Goal: Navigation & Orientation: Understand site structure

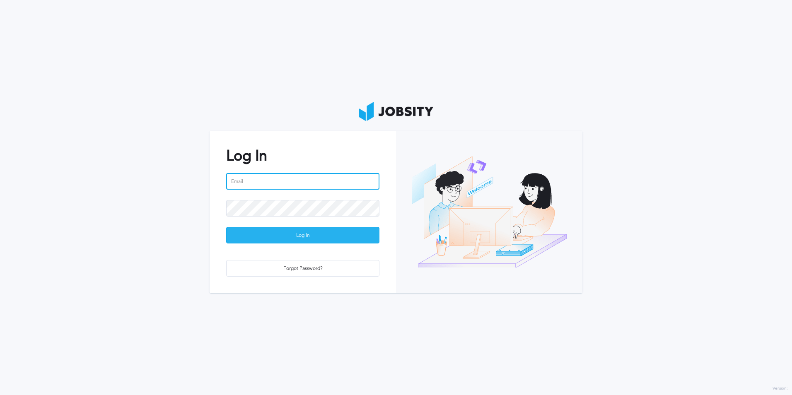
type input "[EMAIL_ADDRESS][DOMAIN_NAME]"
click at [291, 228] on div "Log In" at bounding box center [303, 235] width 152 height 17
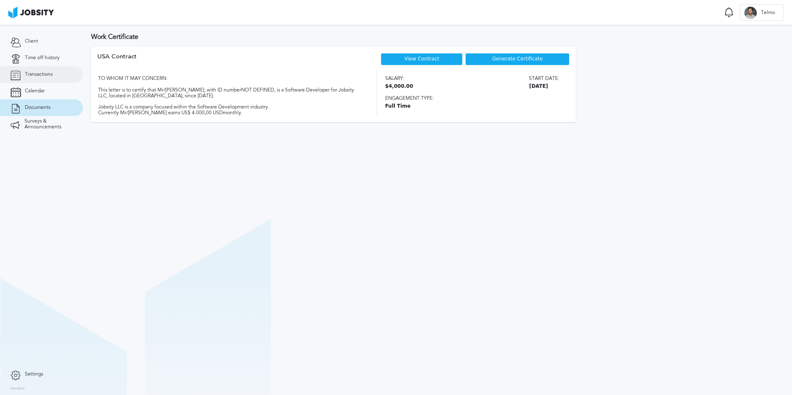
click at [23, 70] on link "Transactions" at bounding box center [41, 74] width 83 height 17
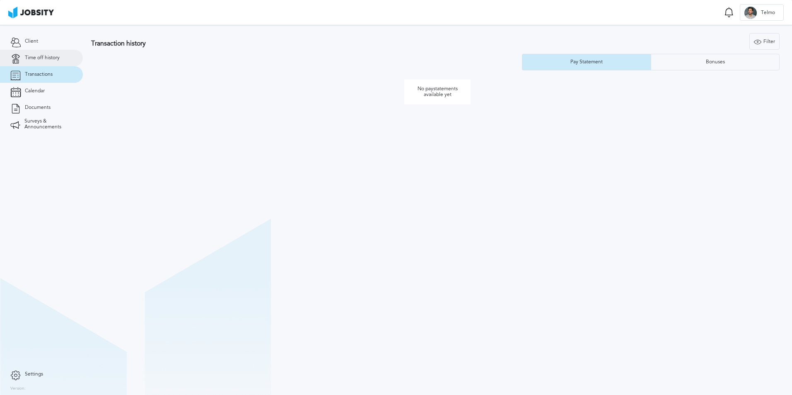
click at [28, 65] on link "Time off history" at bounding box center [41, 58] width 83 height 17
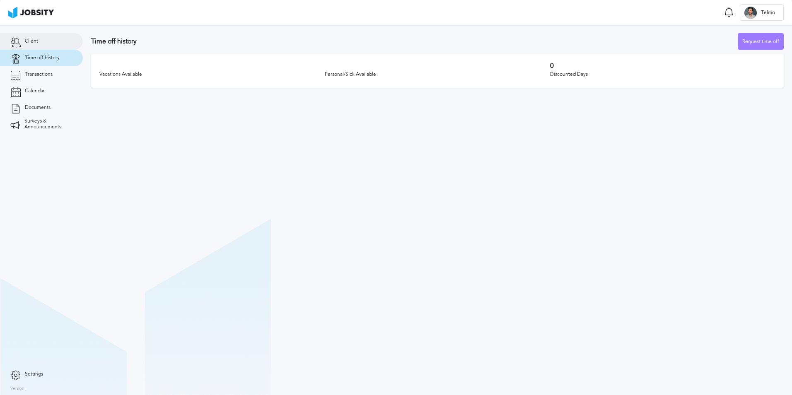
click at [34, 43] on span "Client" at bounding box center [31, 42] width 13 height 6
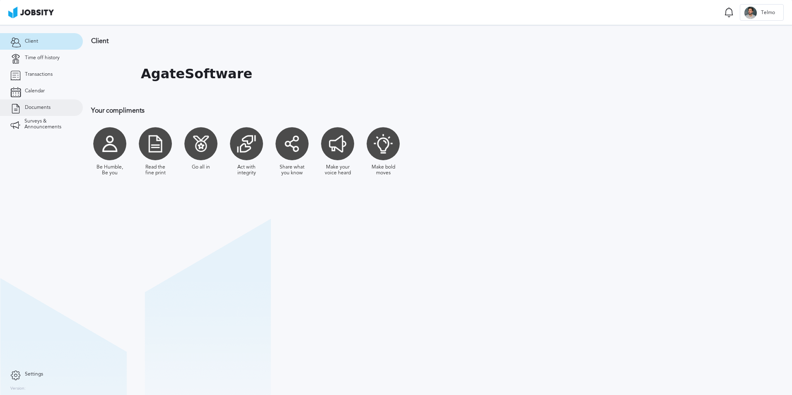
click at [43, 101] on link "Documents" at bounding box center [41, 107] width 83 height 17
